Goal: Task Accomplishment & Management: Manage account settings

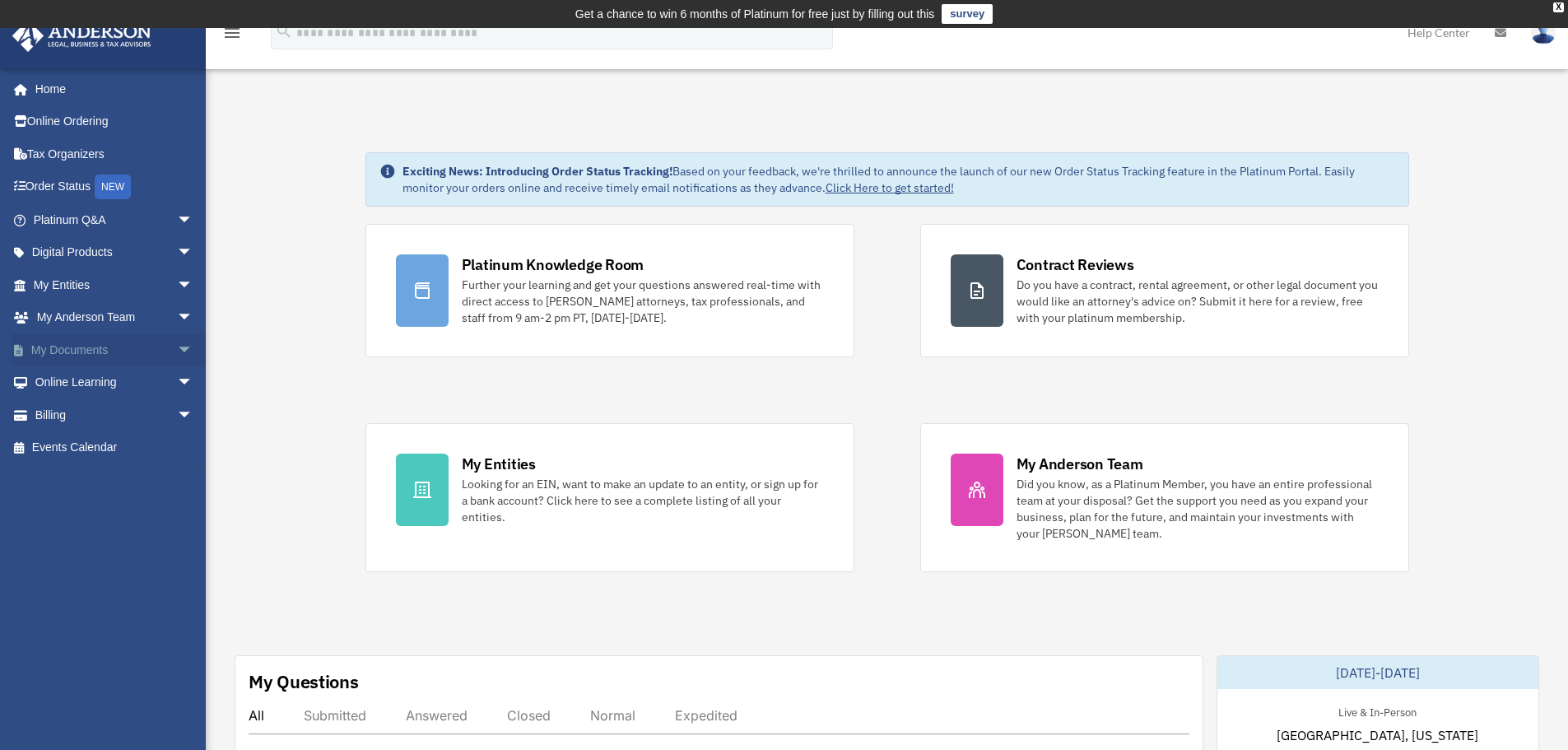
click at [93, 349] on link "My Documents arrow_drop_down" at bounding box center [115, 349] width 207 height 33
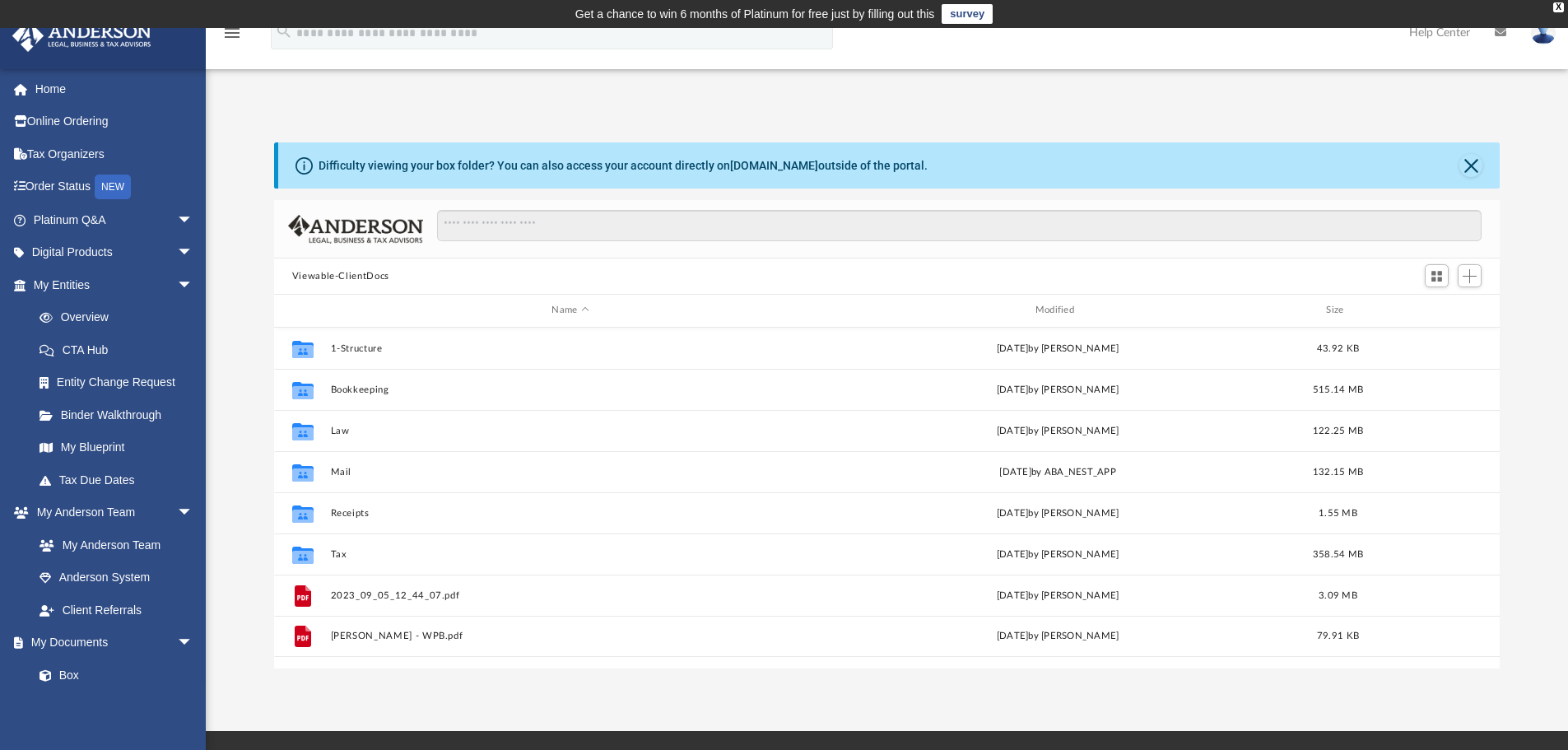
scroll to position [362, 1213]
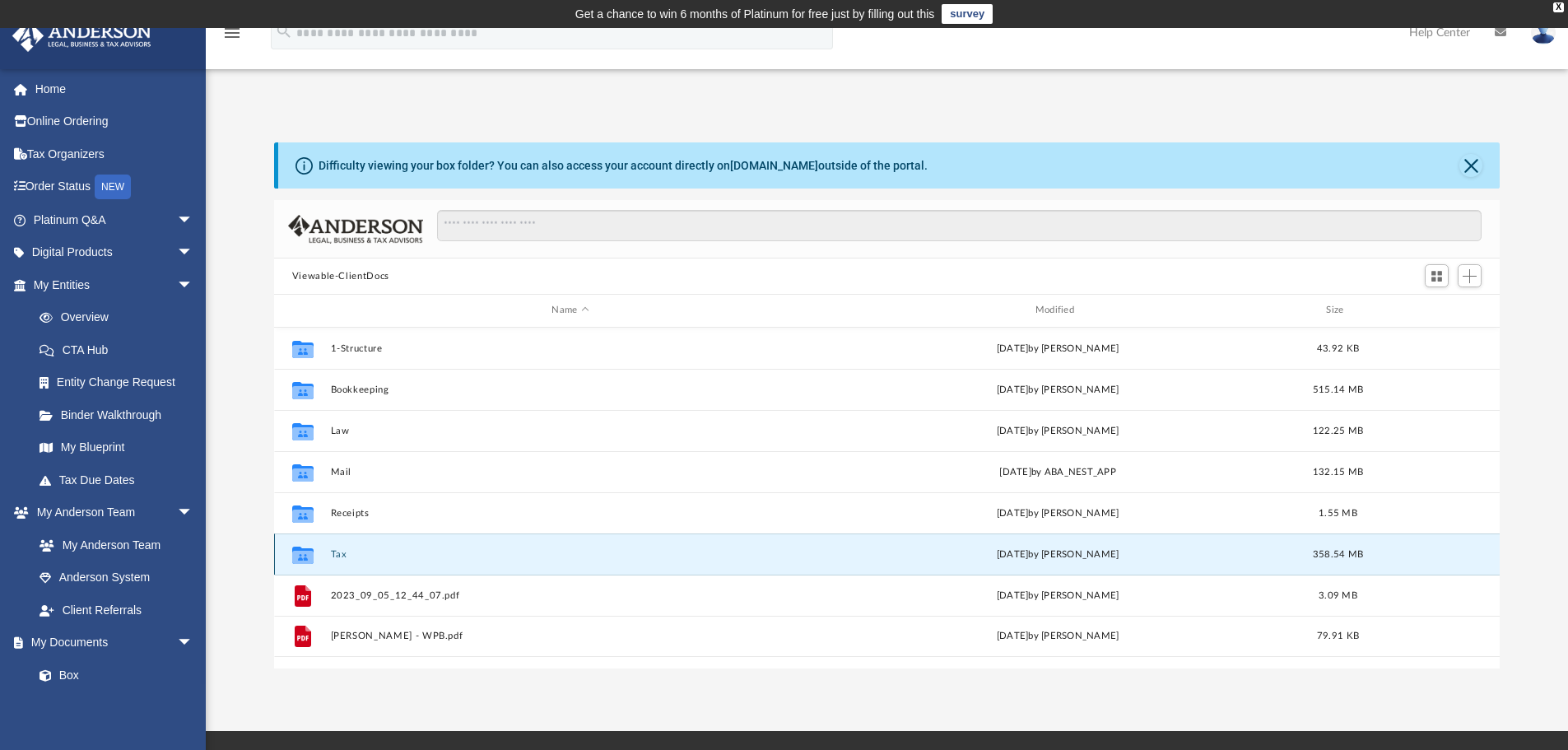
click at [341, 553] on button "Tax" at bounding box center [570, 554] width 480 height 11
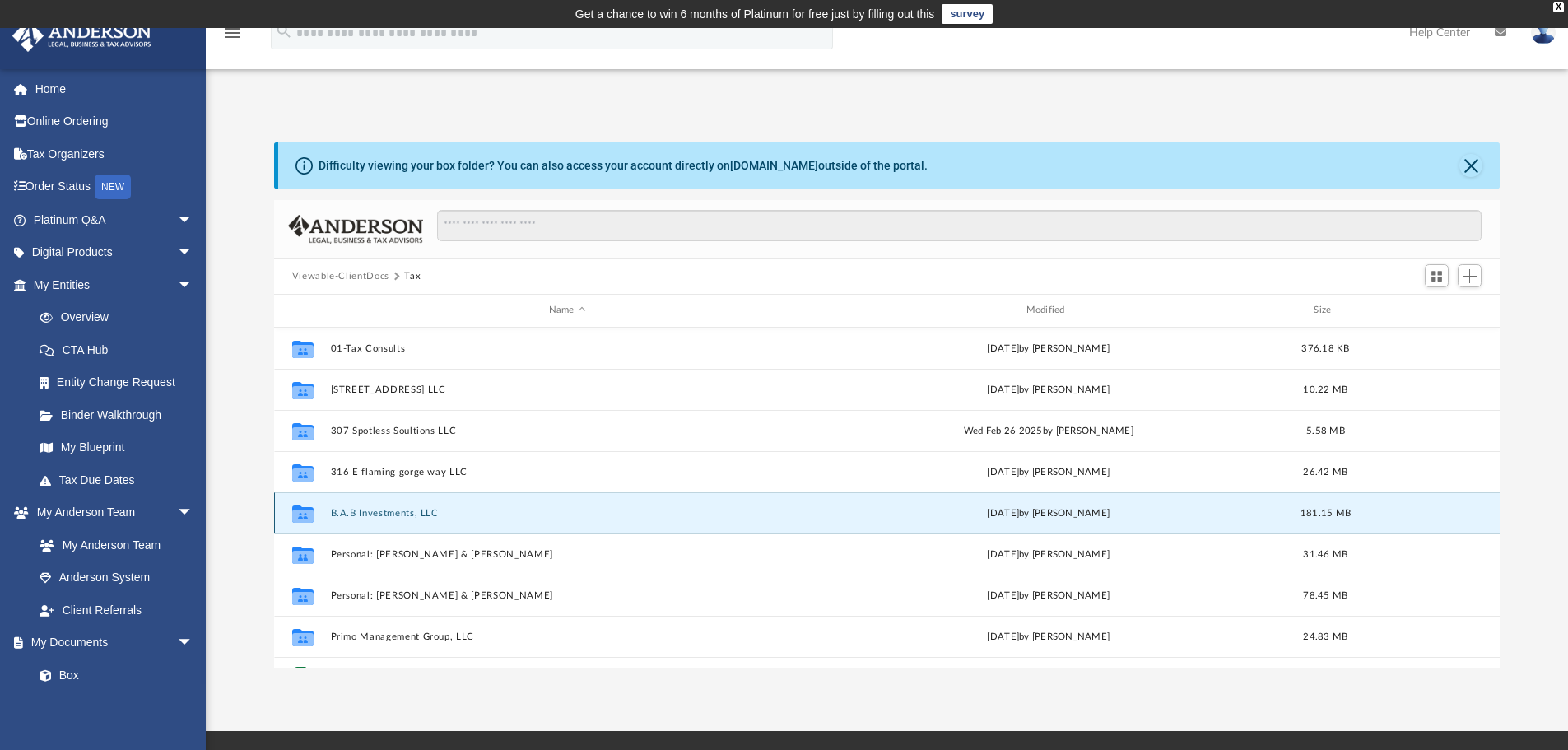
click at [359, 515] on button "B.A.B Investments, LLC" at bounding box center [567, 513] width 474 height 11
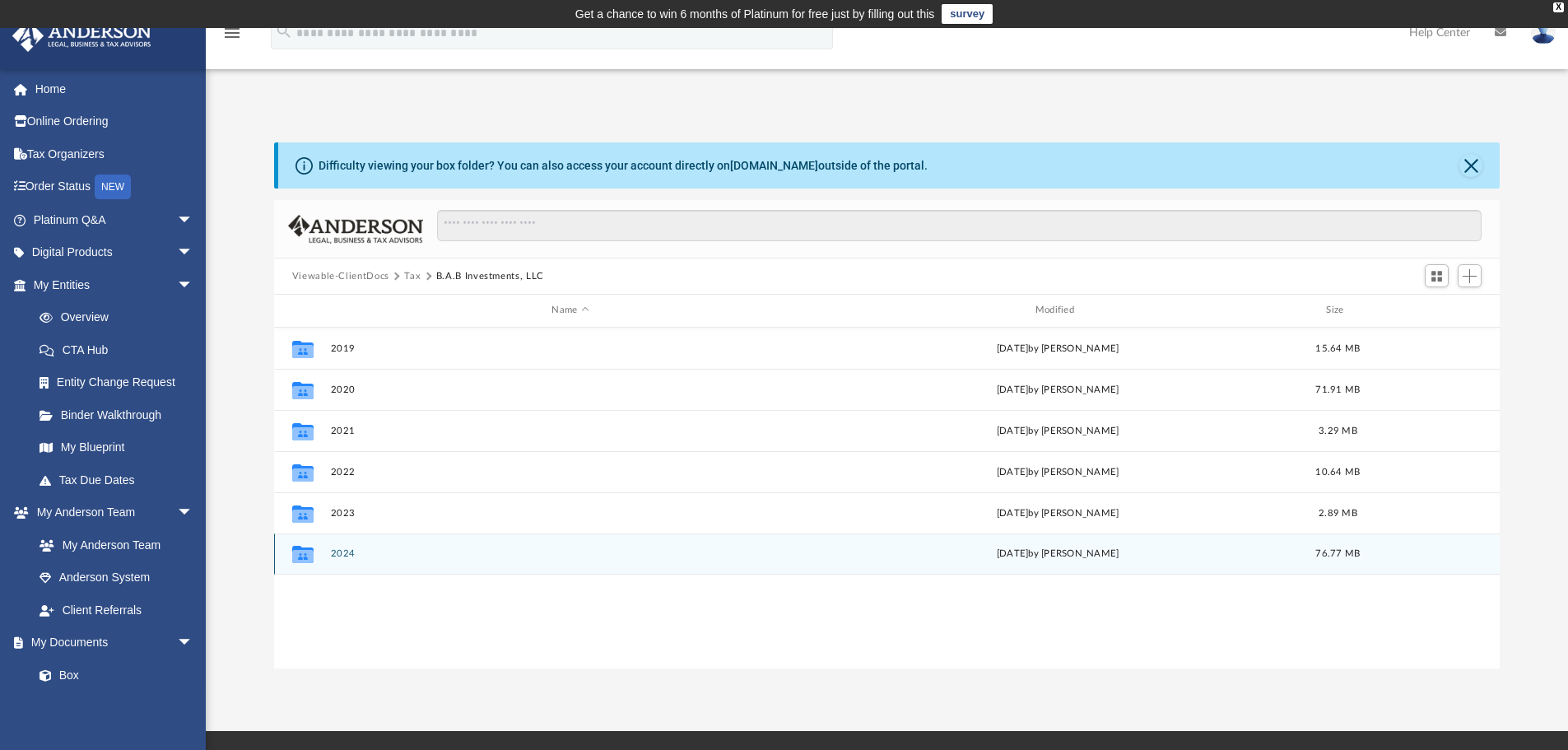
click at [348, 551] on button "2024" at bounding box center [570, 553] width 480 height 11
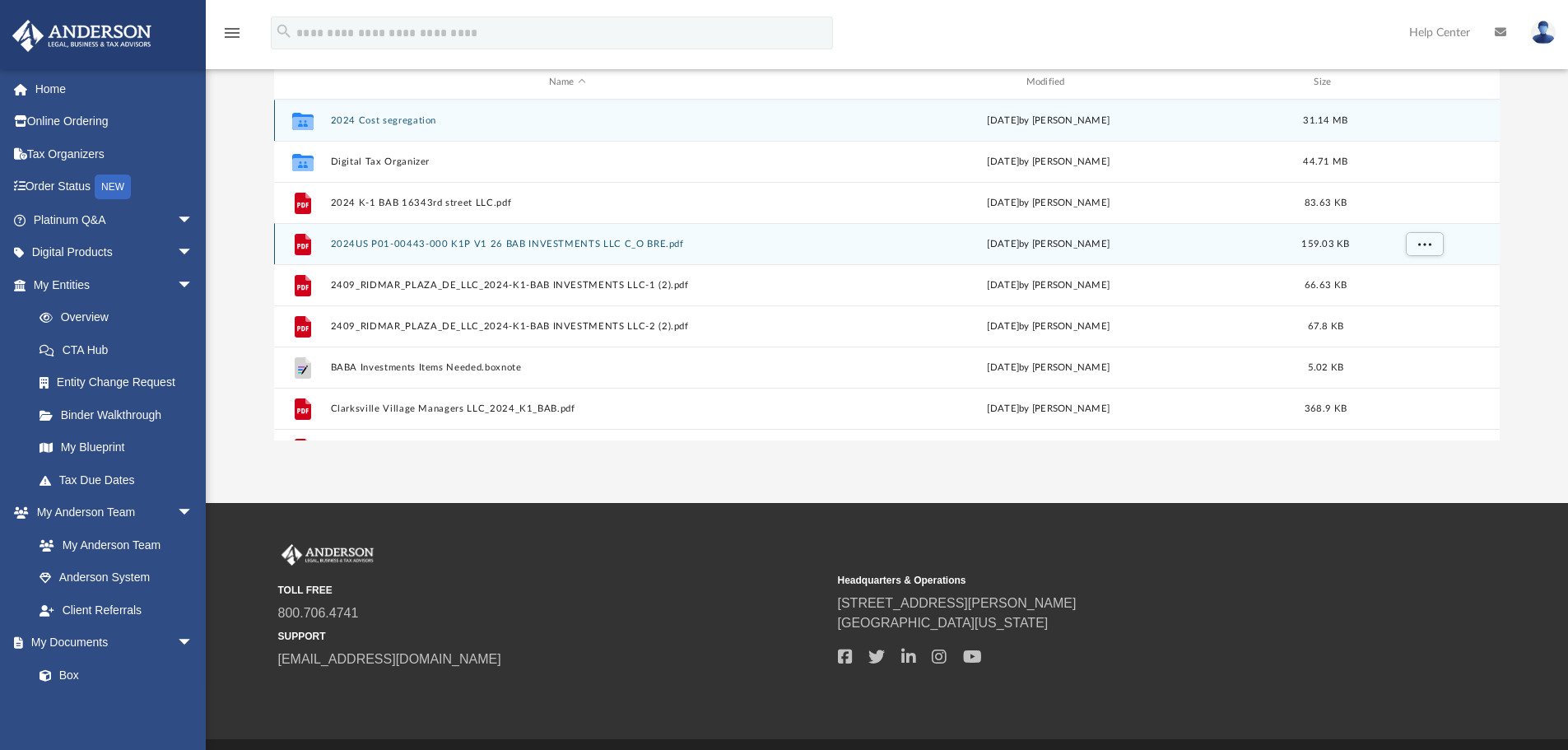
scroll to position [0, 0]
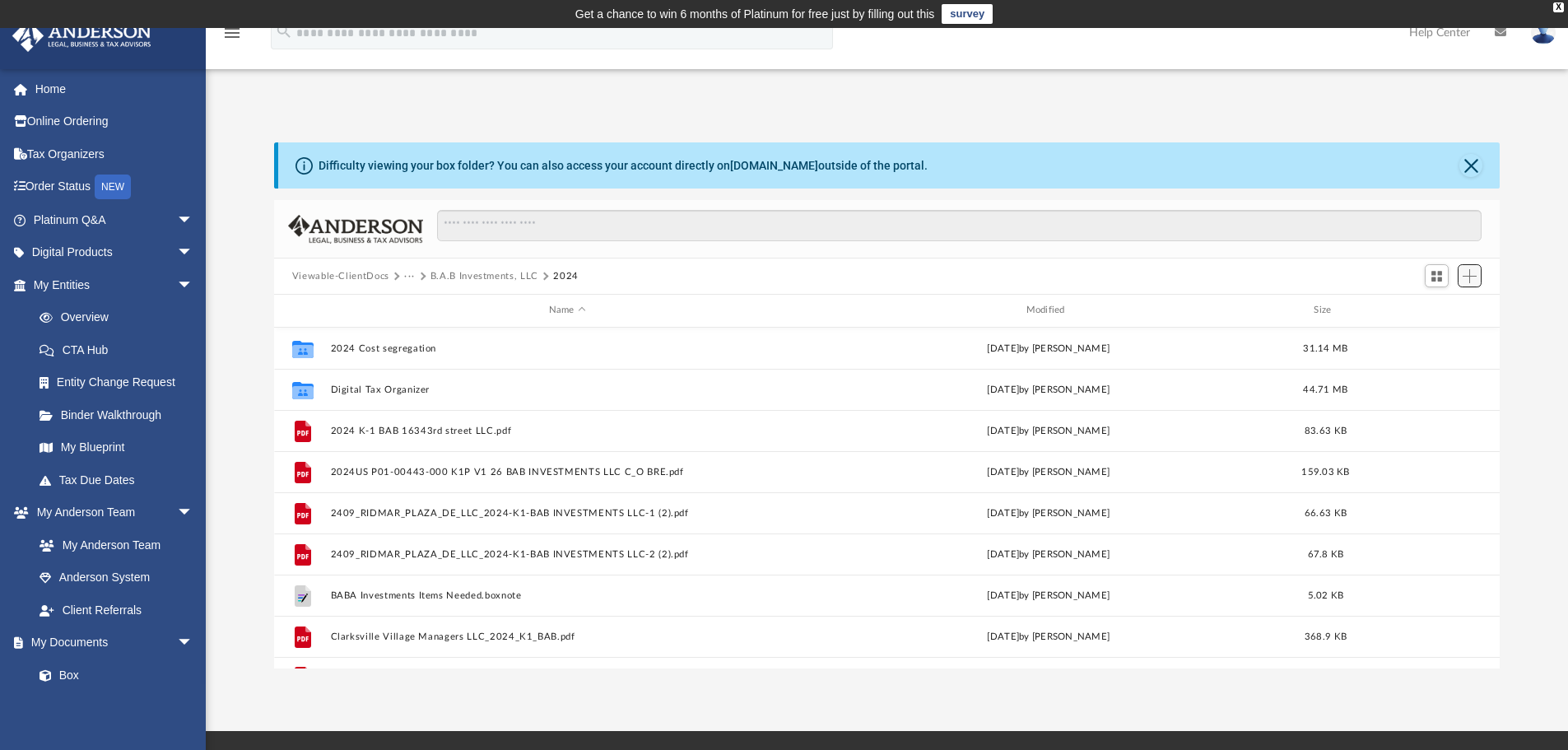
click at [1469, 276] on span "Add" at bounding box center [1470, 277] width 14 height 14
click at [1438, 313] on li "Upload" at bounding box center [1446, 308] width 53 height 17
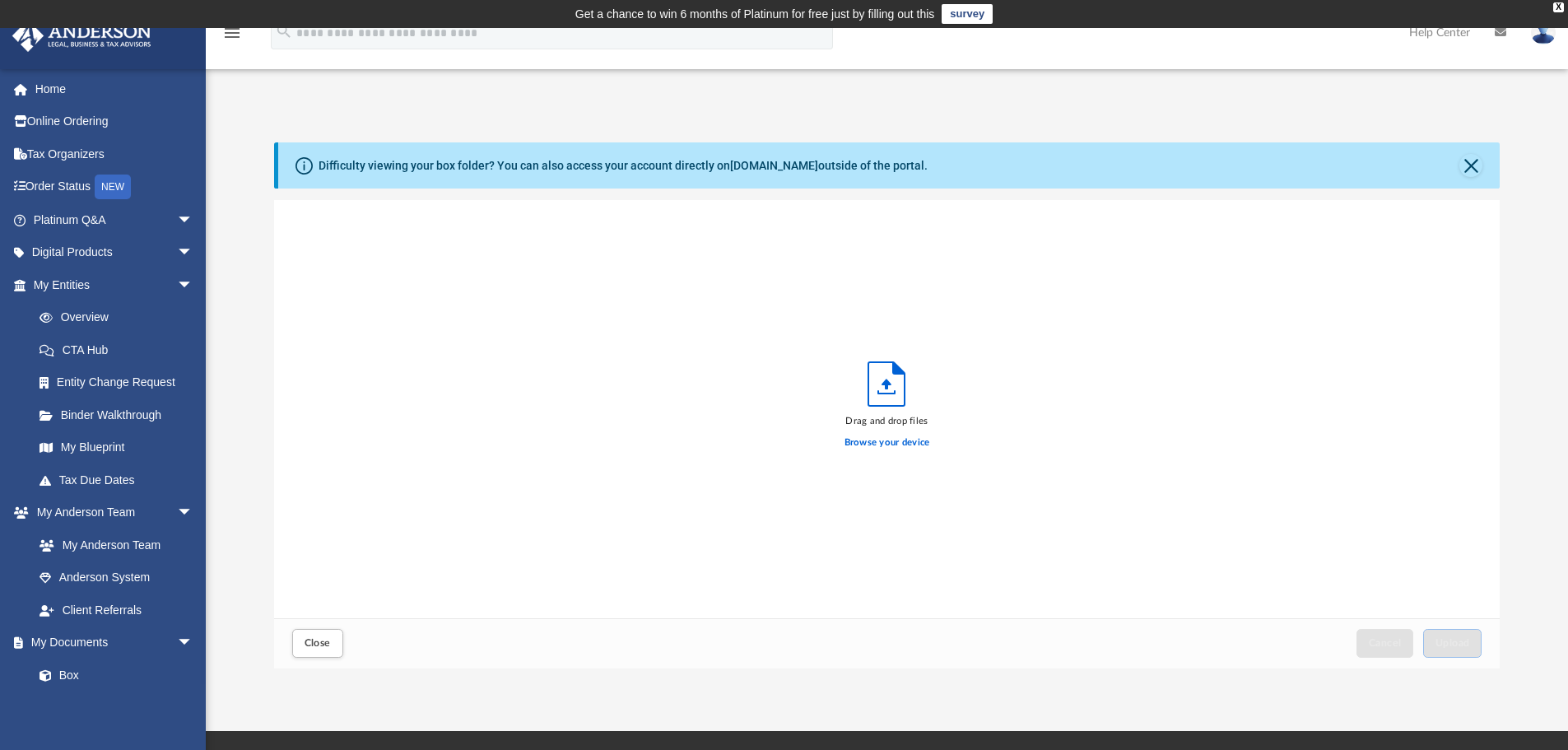
scroll to position [405, 1213]
click at [877, 441] on label "Browse your device" at bounding box center [887, 443] width 85 height 14
click at [0, 0] on input "Browse your device" at bounding box center [0, 0] width 0 height 0
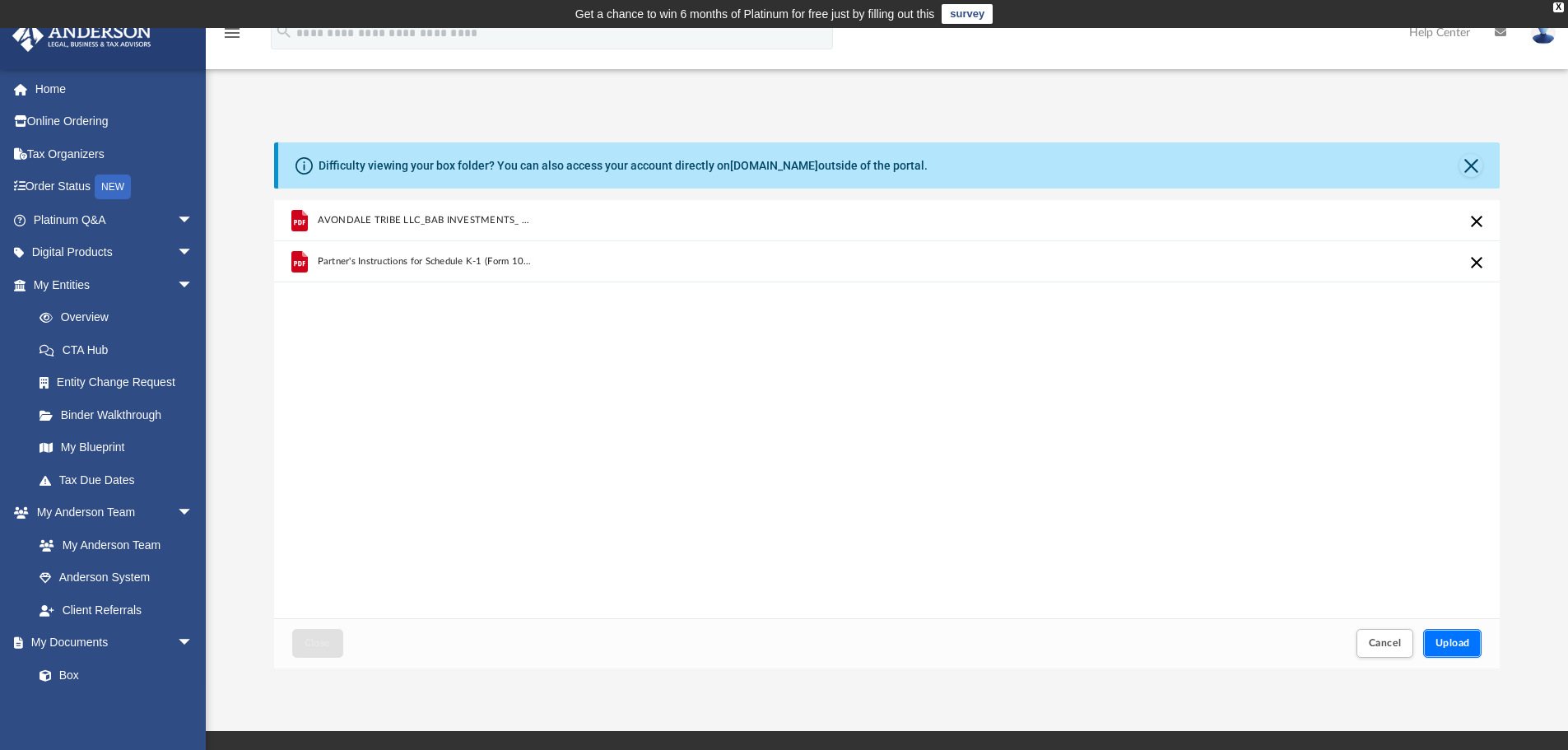
click at [1457, 640] on span "Upload" at bounding box center [1453, 642] width 34 height 10
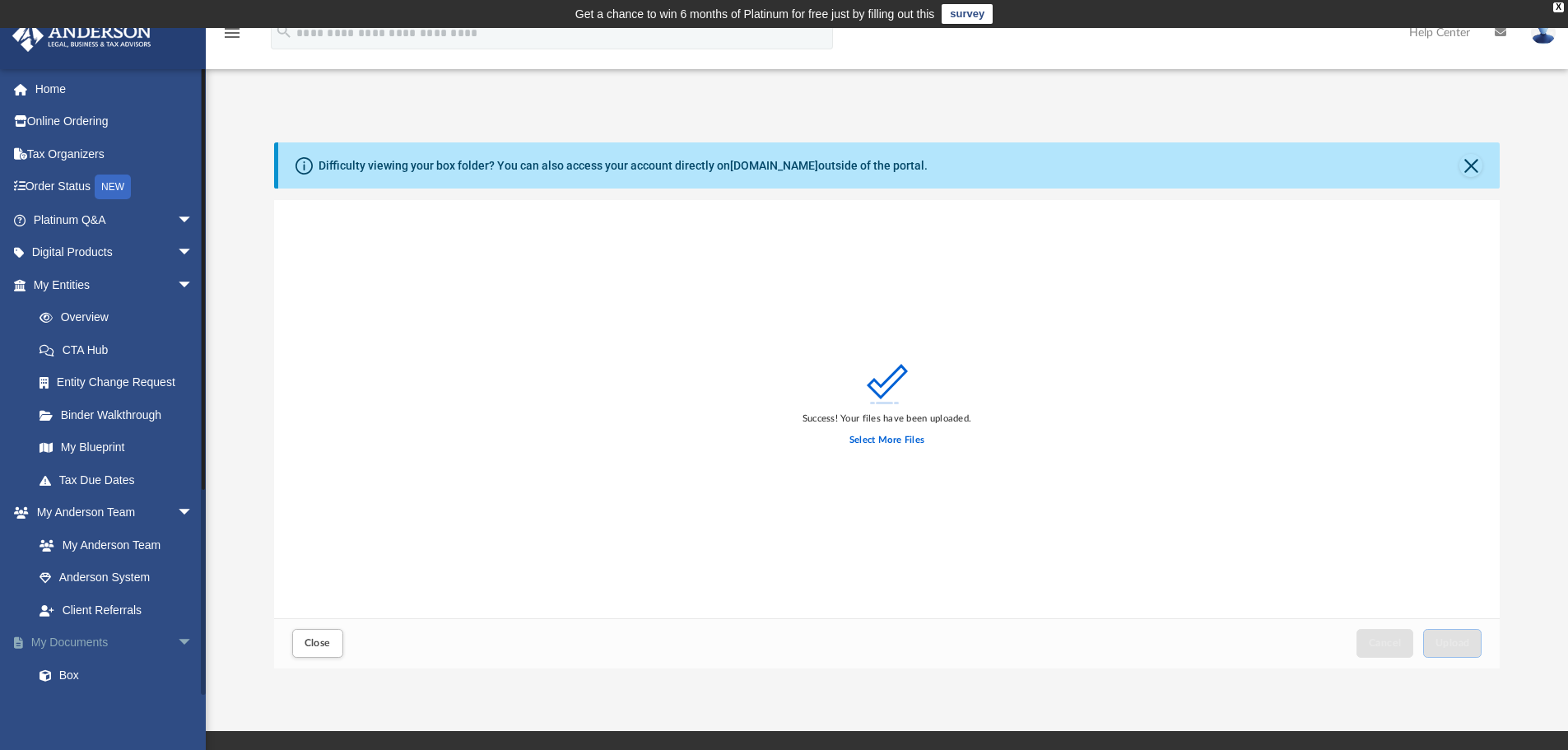
click at [86, 643] on link "My Documents arrow_drop_down" at bounding box center [115, 642] width 207 height 33
click at [315, 640] on span "Close" at bounding box center [317, 642] width 26 height 10
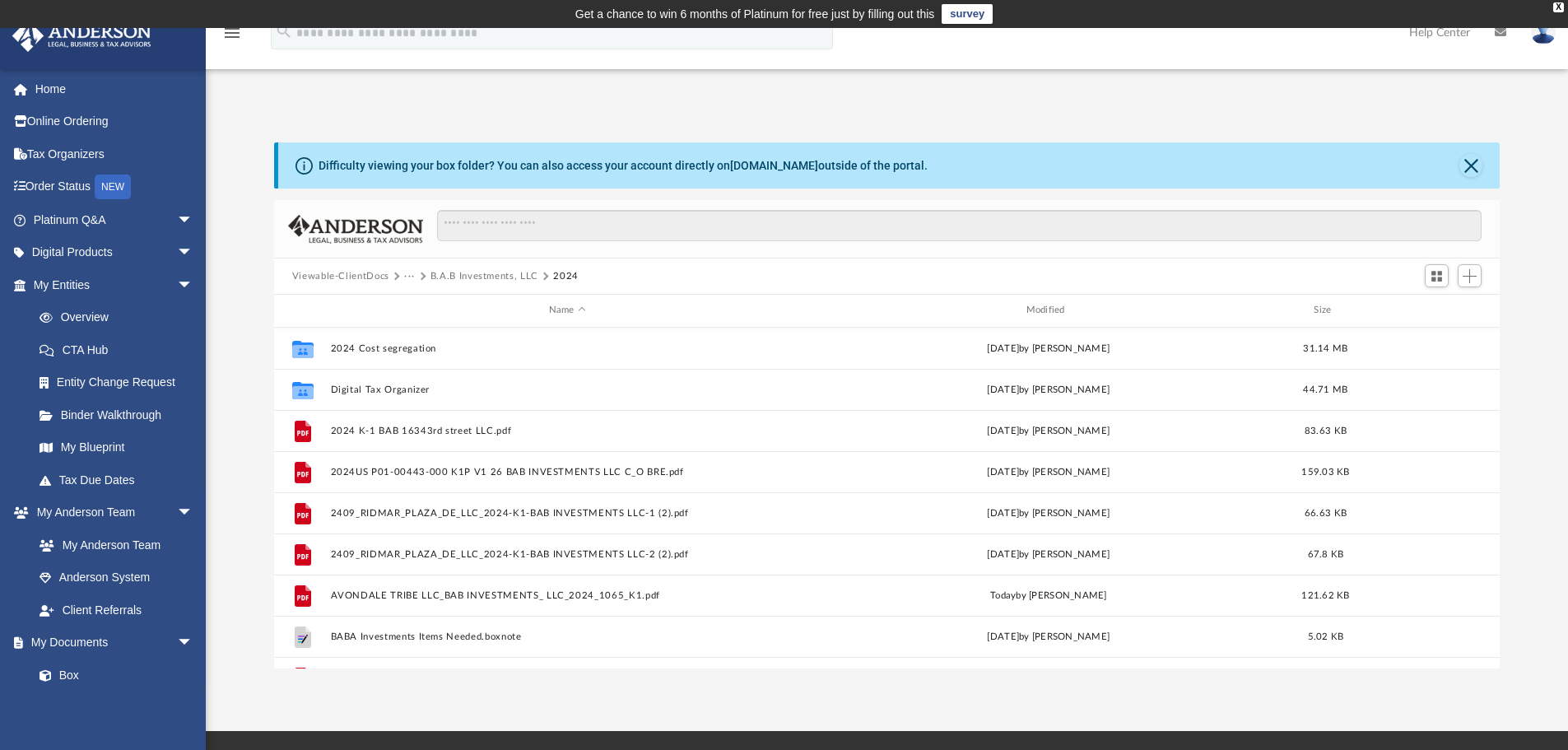
click at [366, 275] on button "Viewable-ClientDocs" at bounding box center [341, 277] width 97 height 14
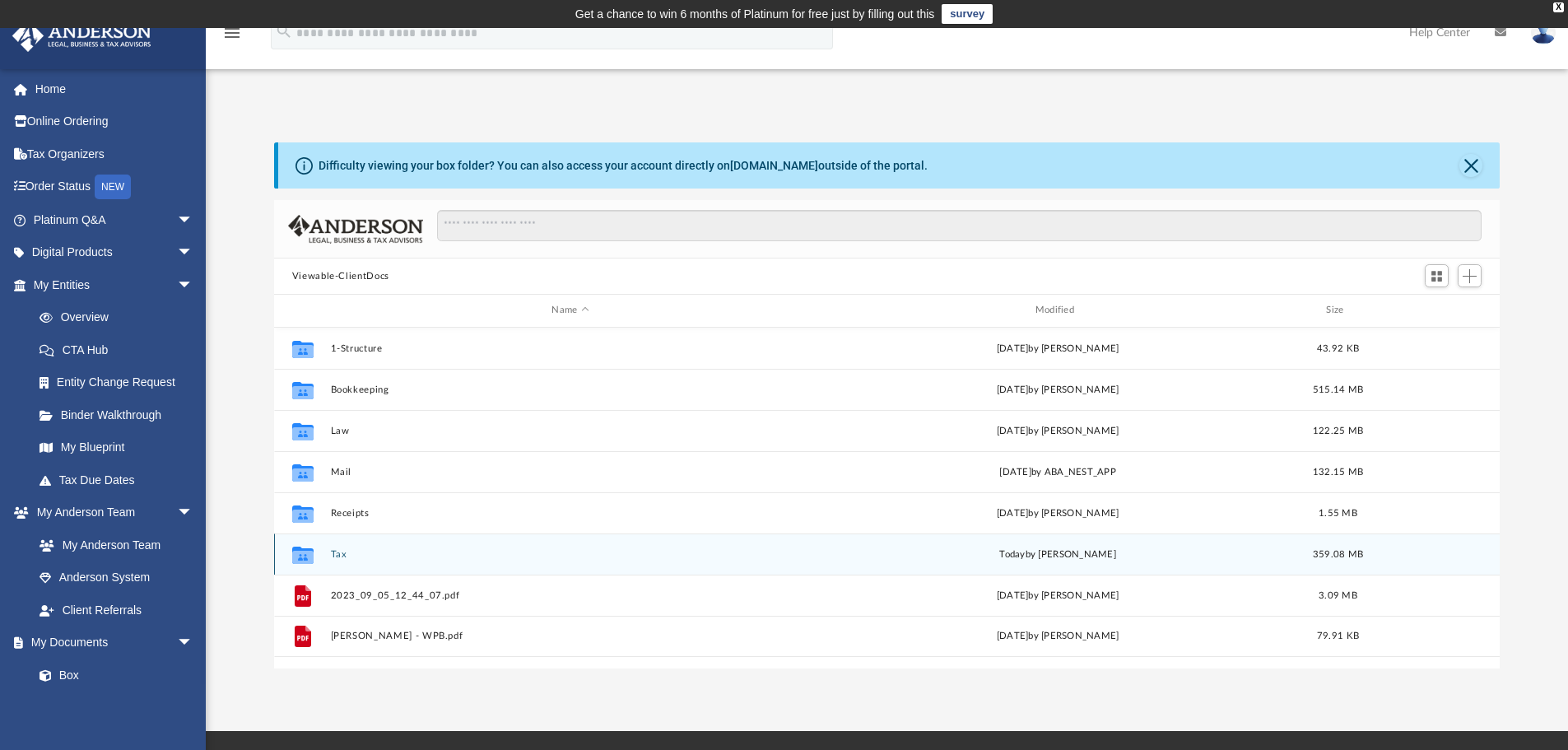
click at [339, 551] on button "Tax" at bounding box center [570, 554] width 480 height 11
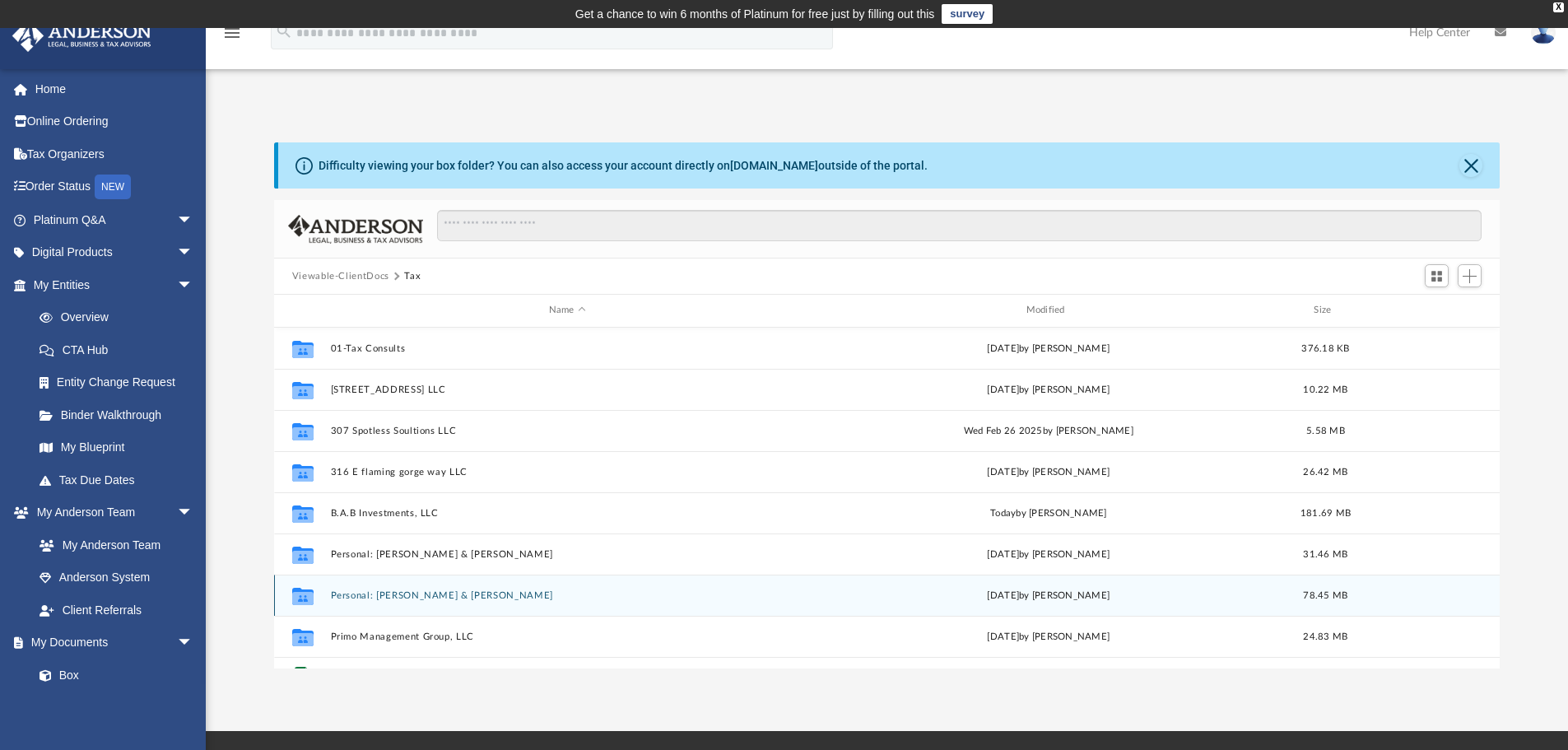
click at [380, 602] on div "Collaborated Folder Personal: Hadley, JJ & Jennie Tue Jul 8 2025 by Shaqedra Ri…" at bounding box center [887, 595] width 1227 height 41
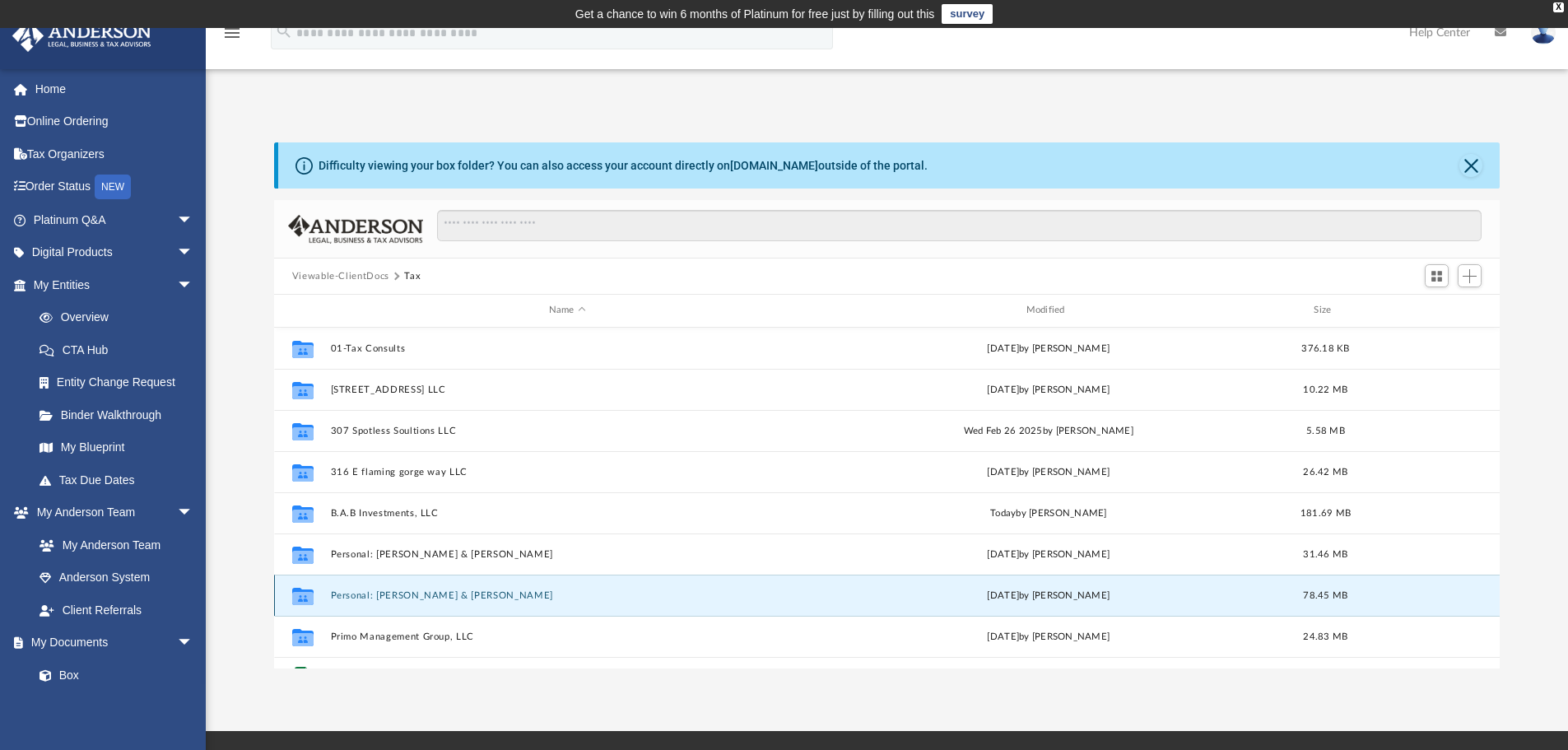
click at [397, 594] on button "Personal: Hadley, JJ & Jennie" at bounding box center [567, 596] width 474 height 11
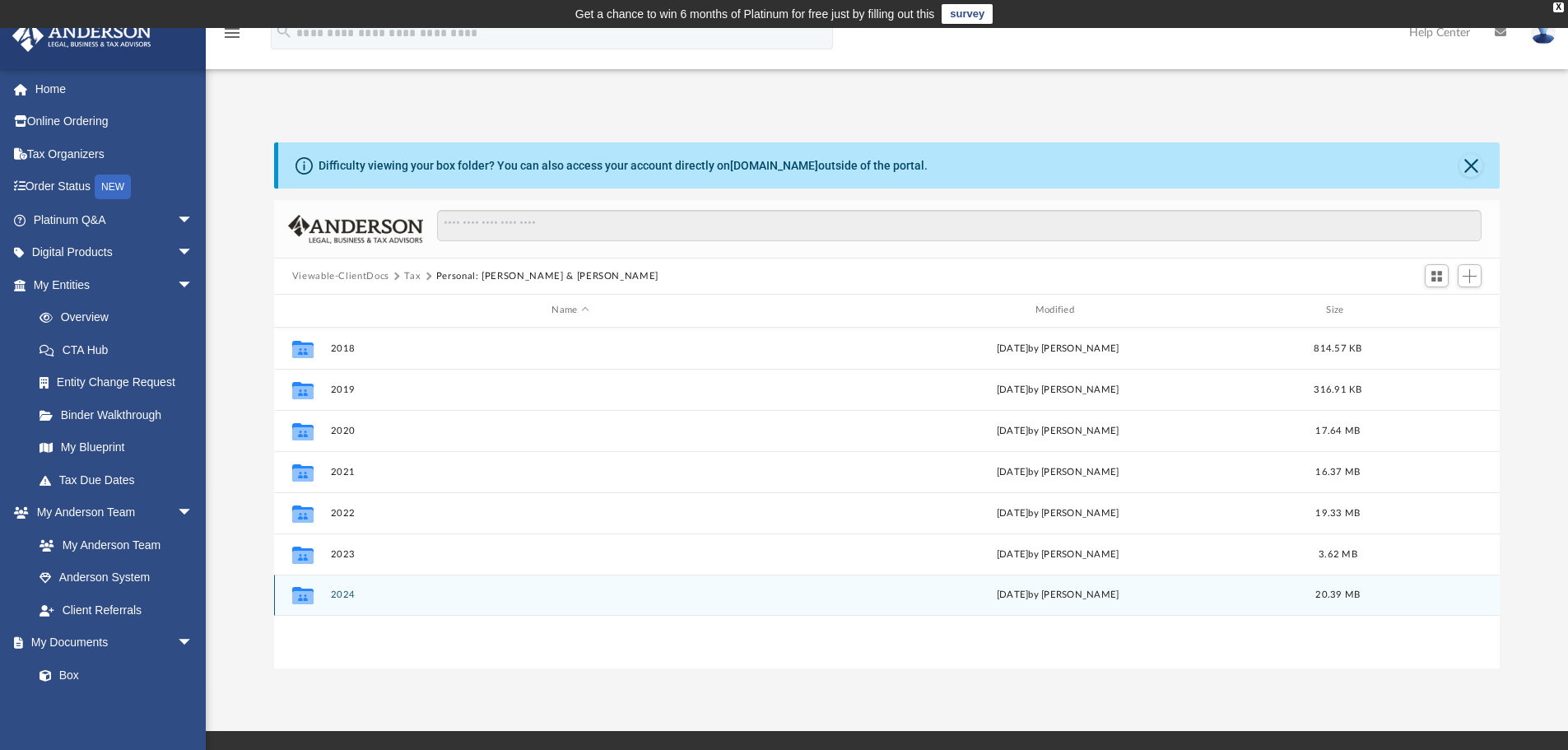
click at [347, 596] on button "2024" at bounding box center [570, 595] width 480 height 11
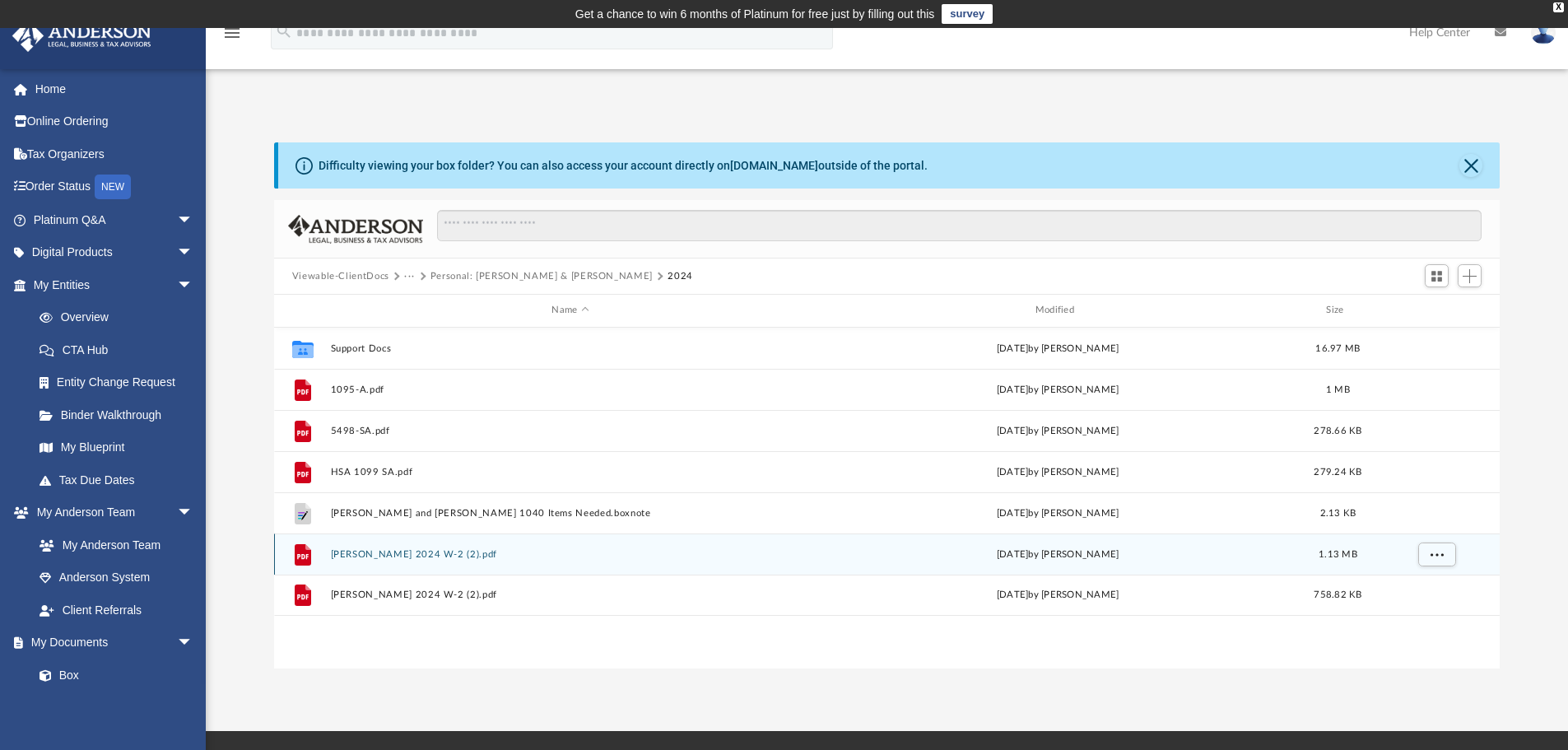
click at [403, 553] on button "James Hadley 2024 W-2 (2).pdf" at bounding box center [570, 554] width 480 height 11
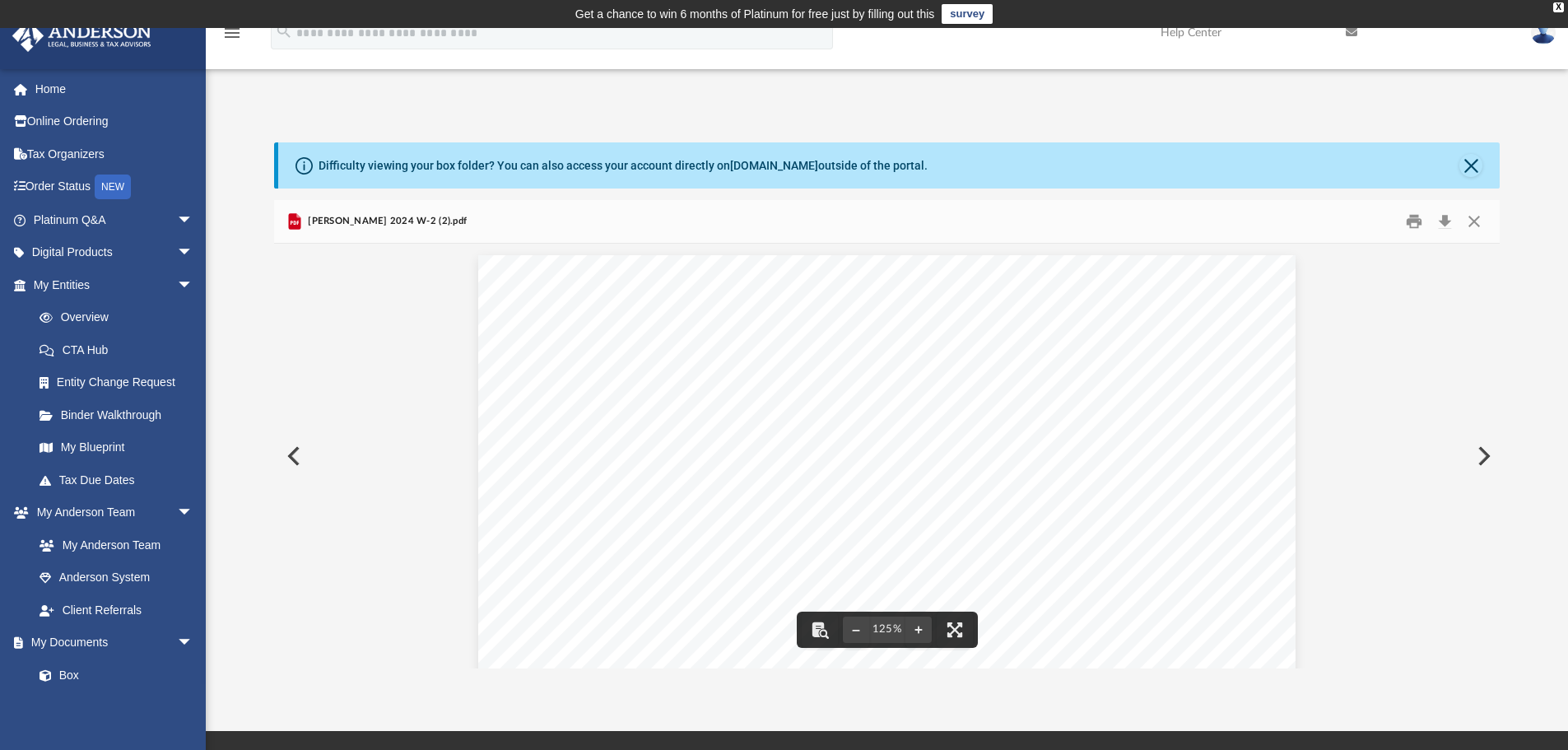
scroll to position [0, 0]
click at [1444, 222] on button "Download" at bounding box center [1444, 222] width 30 height 25
